Goal: Check status: Check status

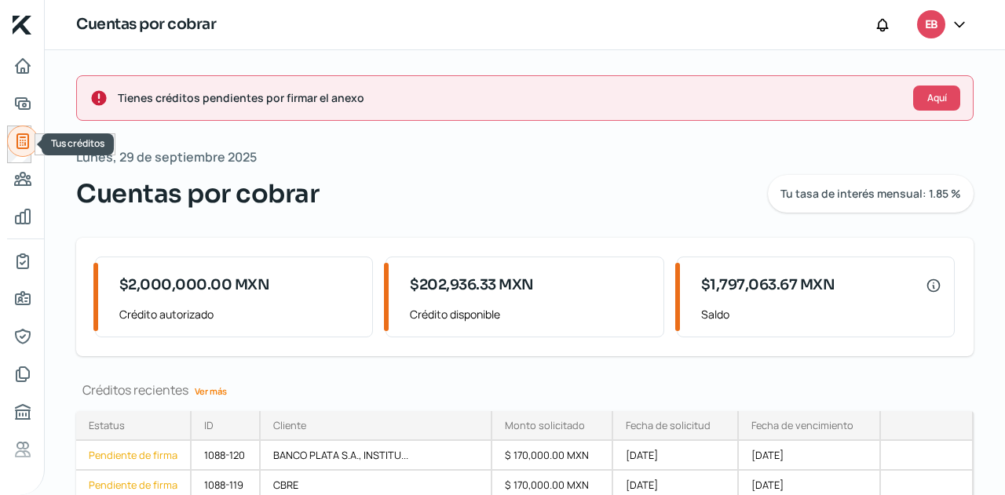
click at [19, 133] on icon "Tus créditos" at bounding box center [22, 141] width 19 height 19
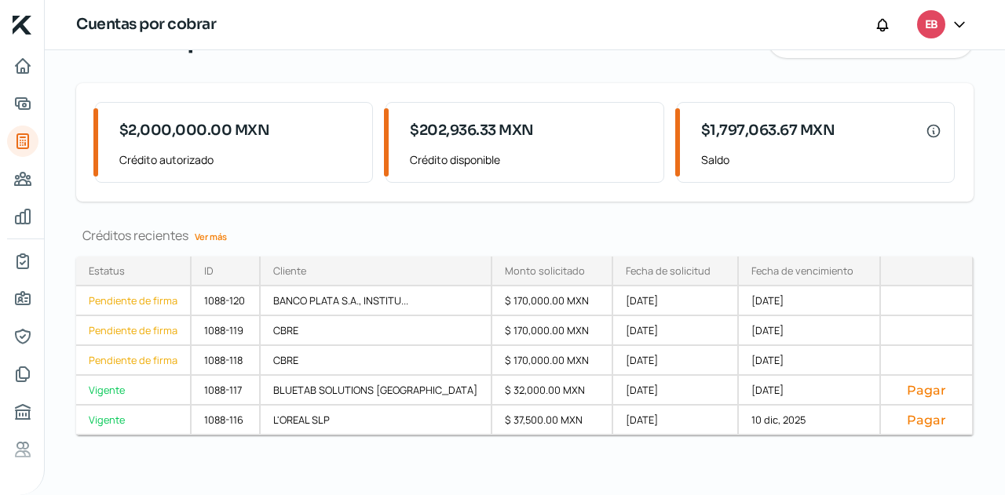
scroll to position [156, 0]
click at [492, 360] on div "$ 170,000.00 MXN" at bounding box center [552, 360] width 121 height 30
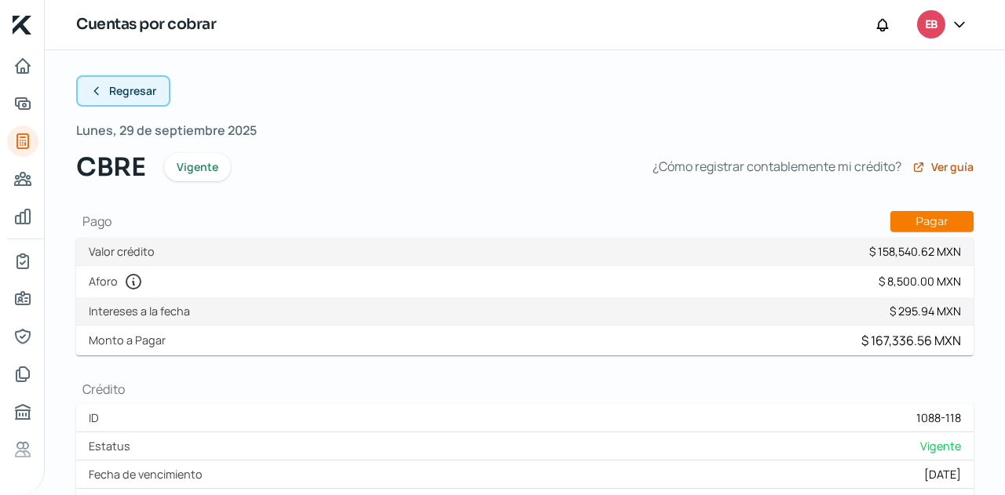
click at [135, 99] on button "Regresar" at bounding box center [123, 90] width 94 height 31
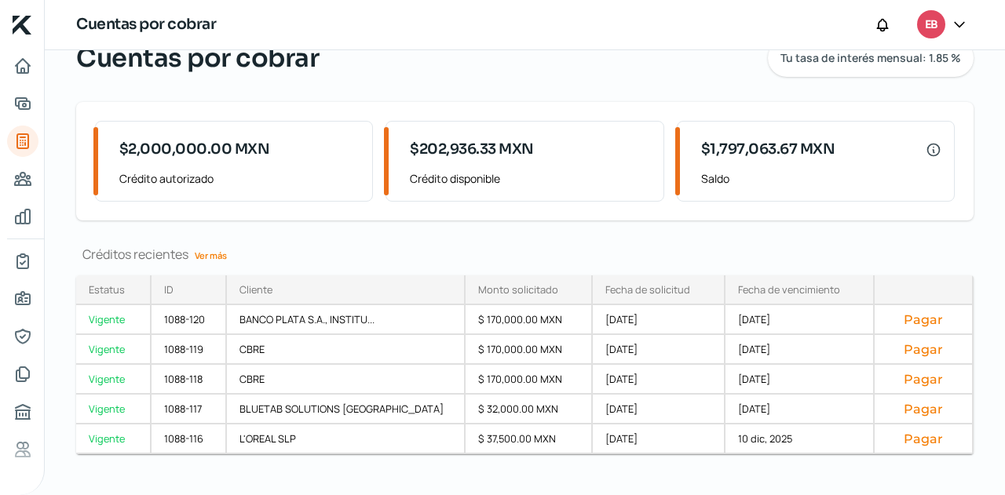
scroll to position [156, 0]
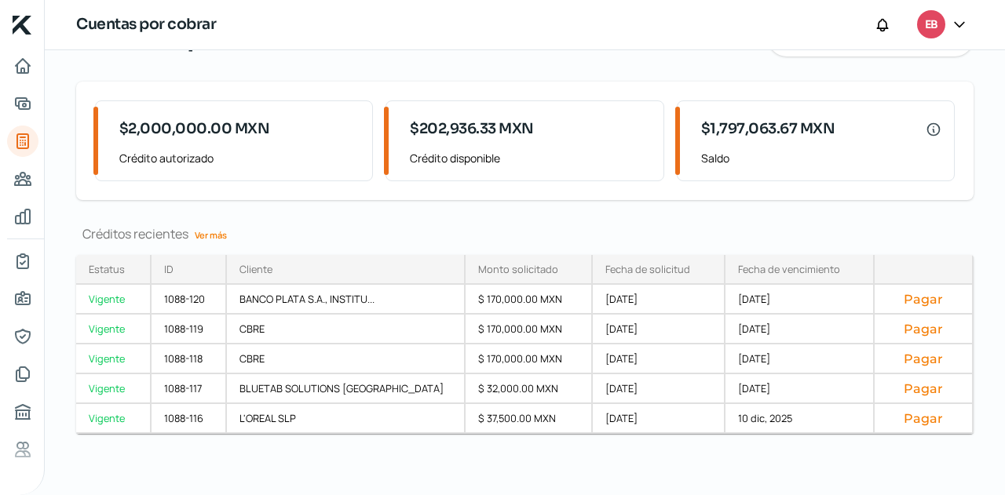
click at [209, 239] on link "Ver más" at bounding box center [210, 235] width 45 height 24
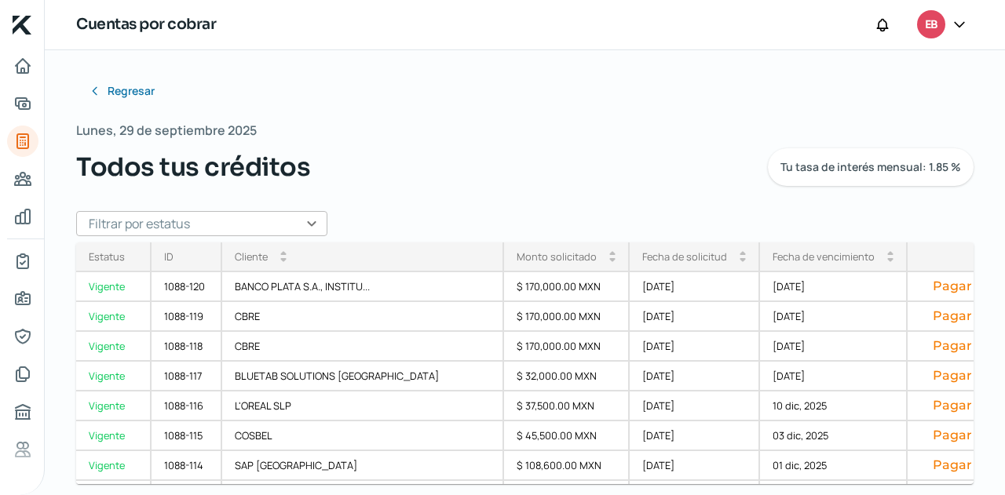
click at [308, 225] on input "text" at bounding box center [201, 223] width 251 height 25
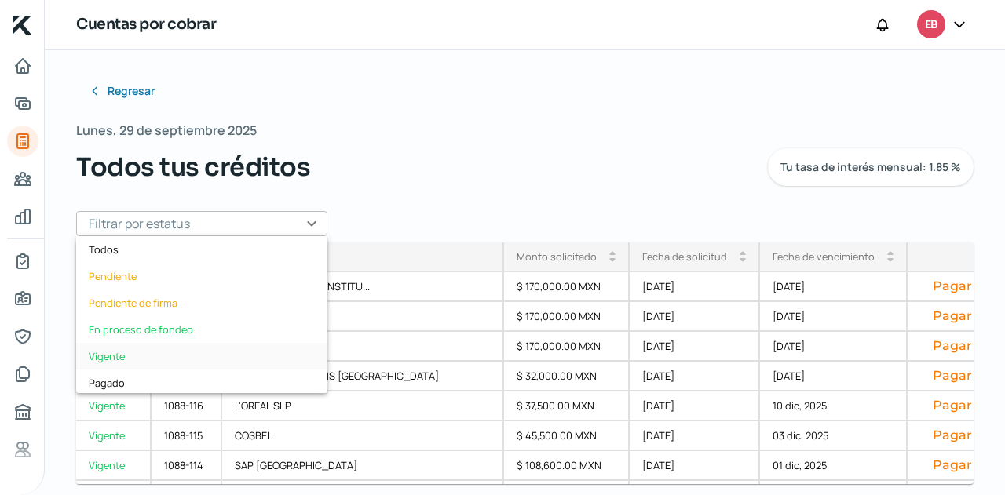
click at [137, 349] on div "Vigente" at bounding box center [201, 356] width 251 height 27
type input "Vigente"
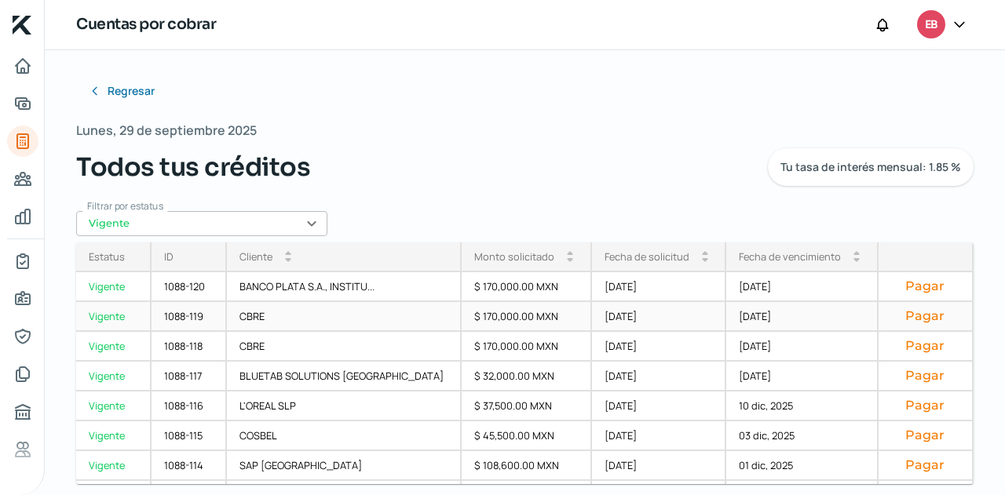
click at [592, 316] on div "[DATE]" at bounding box center [659, 317] width 135 height 30
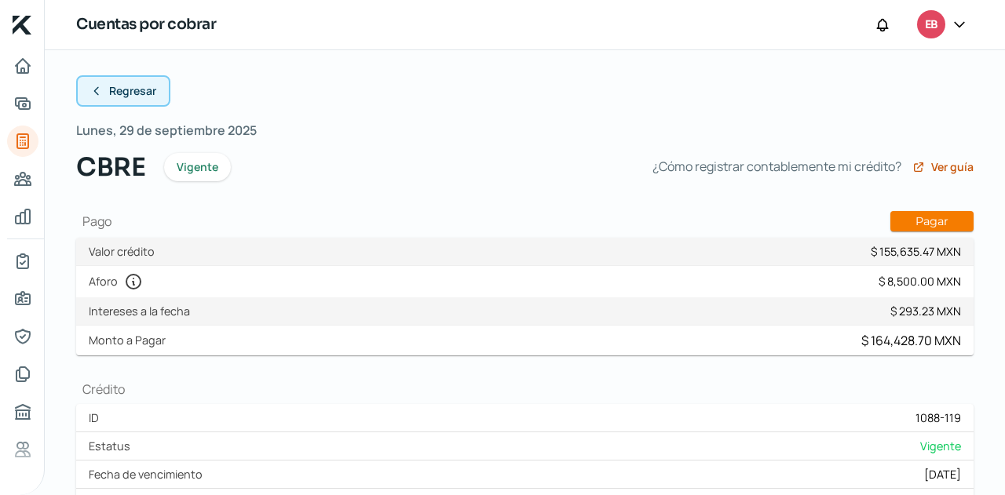
click at [153, 100] on button "Regresar" at bounding box center [123, 90] width 94 height 31
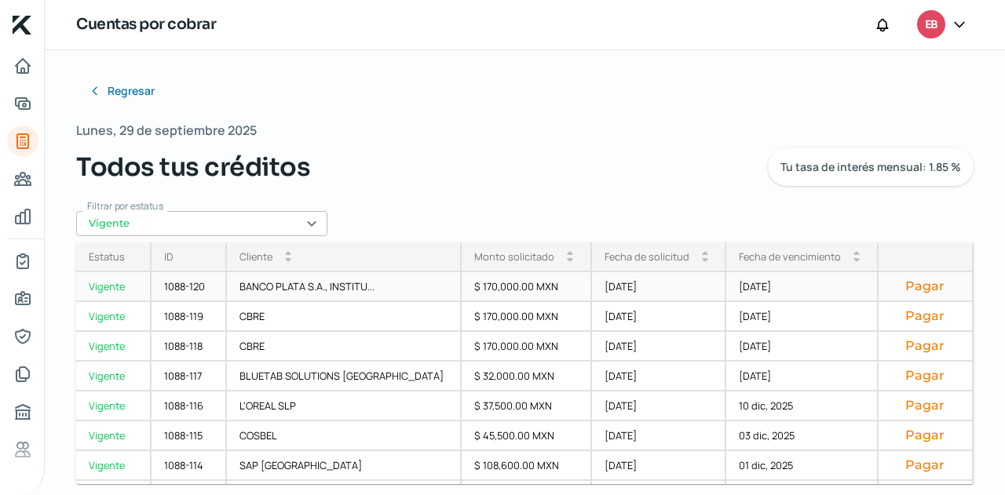
click at [474, 288] on div "$ 170,000.00 MXN" at bounding box center [527, 287] width 130 height 30
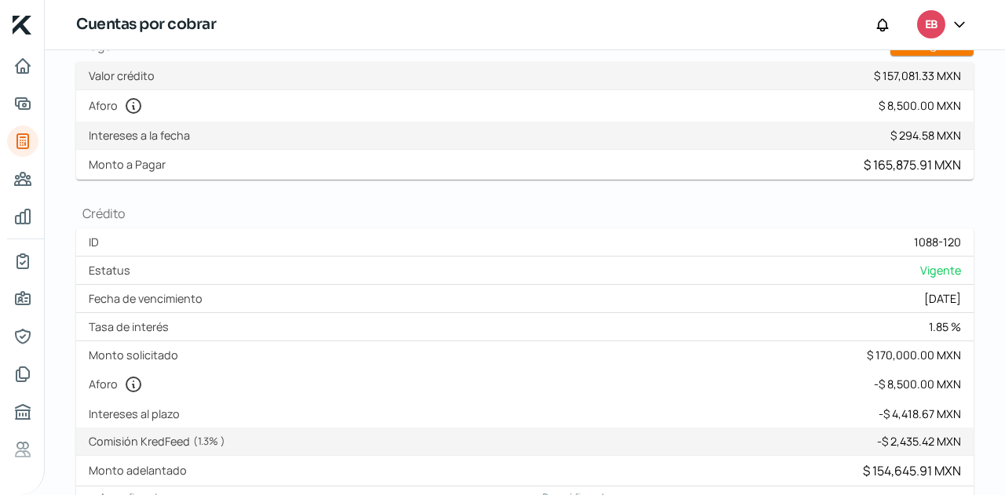
scroll to position [157, 0]
